Goal: Task Accomplishment & Management: Manage account settings

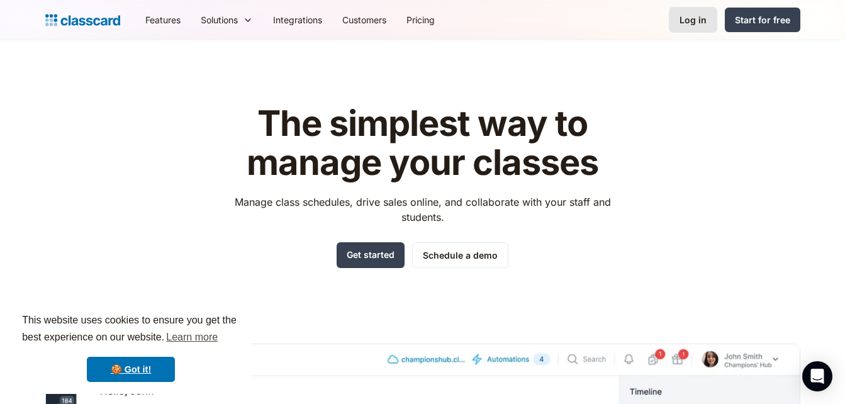
click at [683, 25] on div "Log in" at bounding box center [692, 19] width 27 height 13
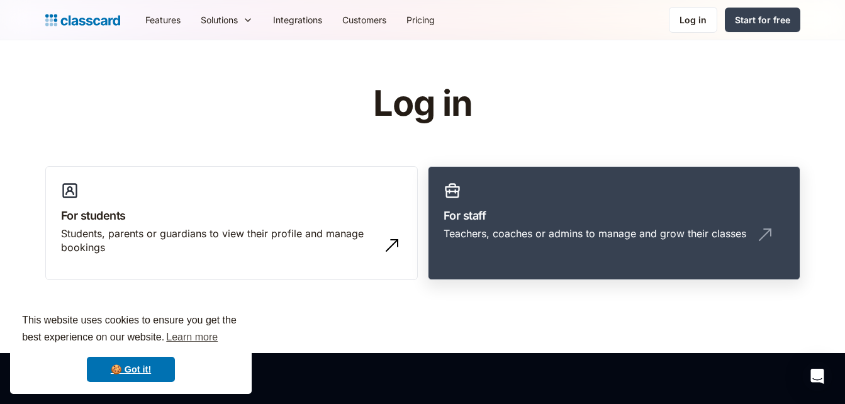
click at [482, 228] on div "Teachers, coaches or admins to manage and grow their classes" at bounding box center [594, 233] width 303 height 14
